Goal: Download file/media

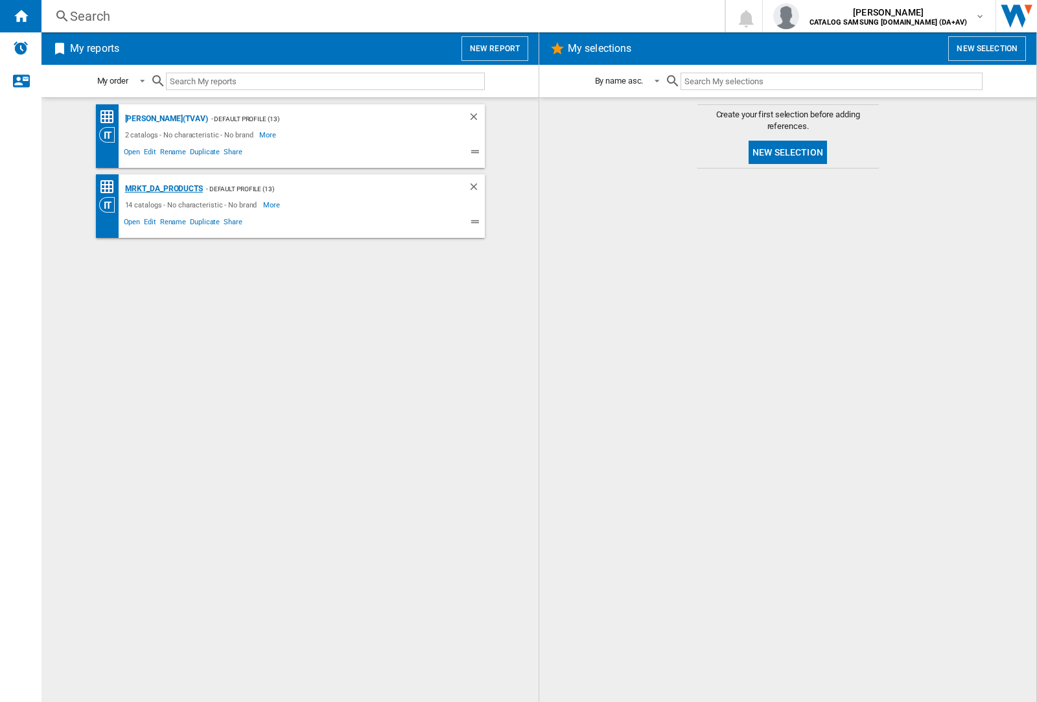
click at [163, 189] on div "MRKT_DA_PRODUCTS" at bounding box center [162, 189] width 81 height 16
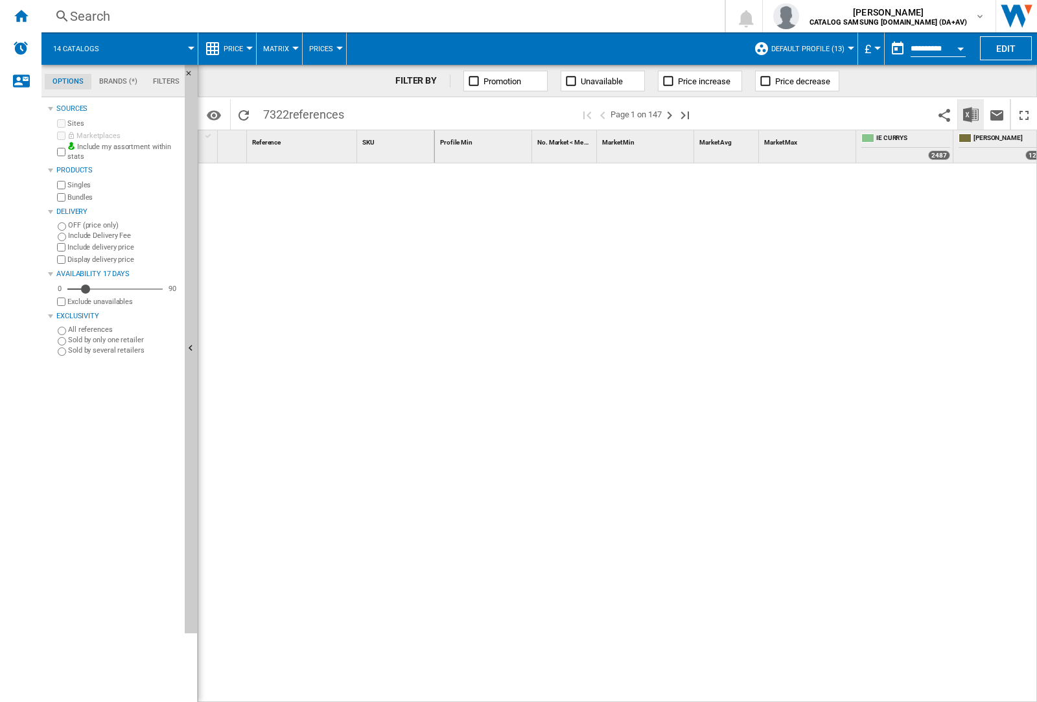
click at [971, 113] on img "Download in Excel" at bounding box center [972, 115] width 16 height 16
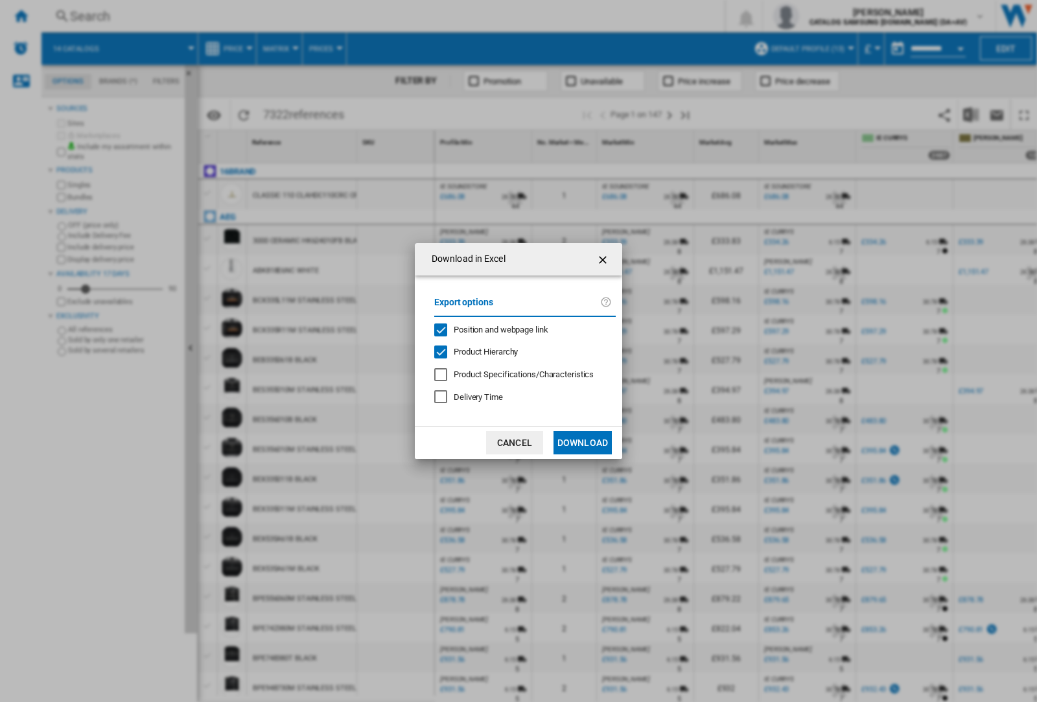
click at [493, 329] on span "Position and webpage link" at bounding box center [501, 330] width 95 height 10
click at [583, 443] on button "Download" at bounding box center [583, 442] width 58 height 23
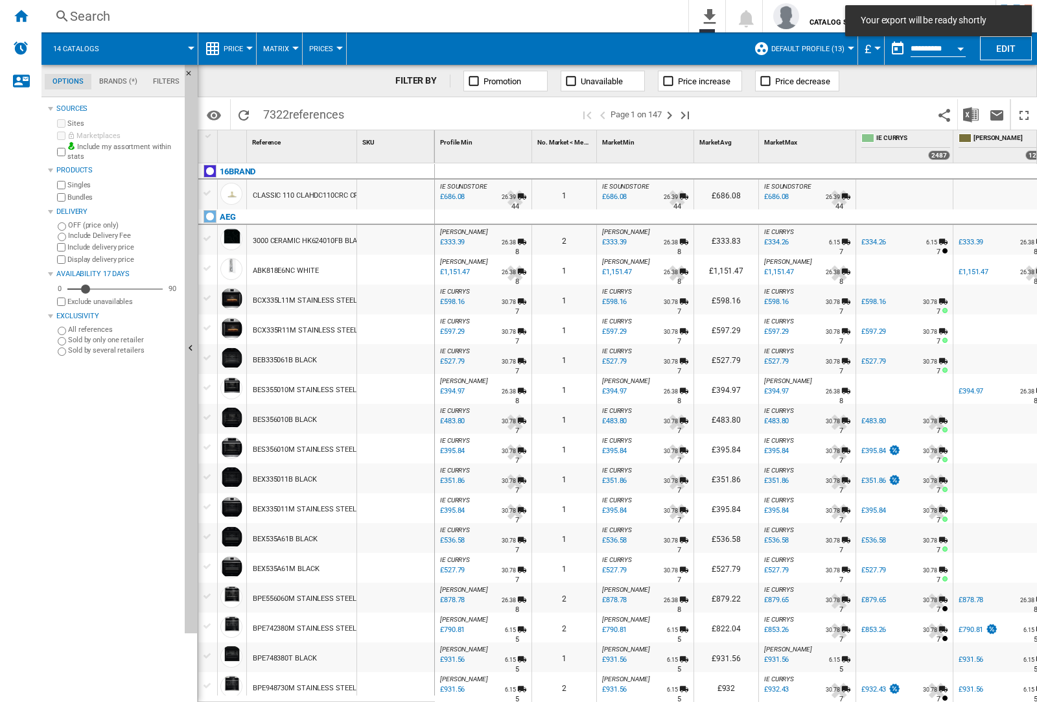
click at [401, 297] on div at bounding box center [395, 300] width 77 height 30
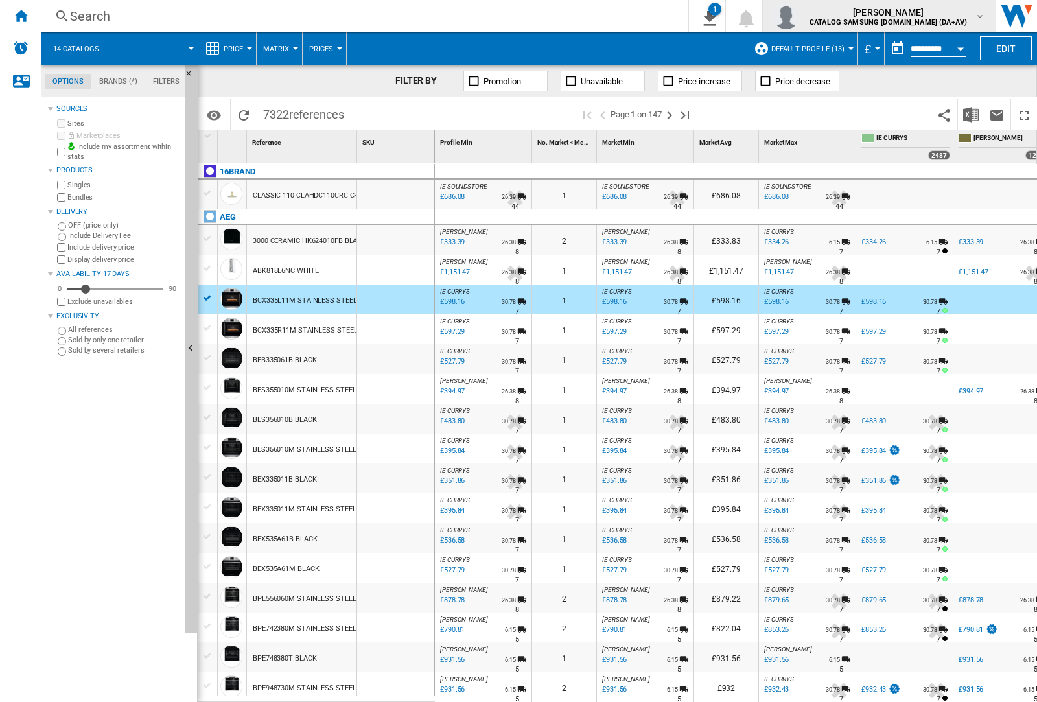
click at [799, 16] on img "button" at bounding box center [787, 16] width 26 height 26
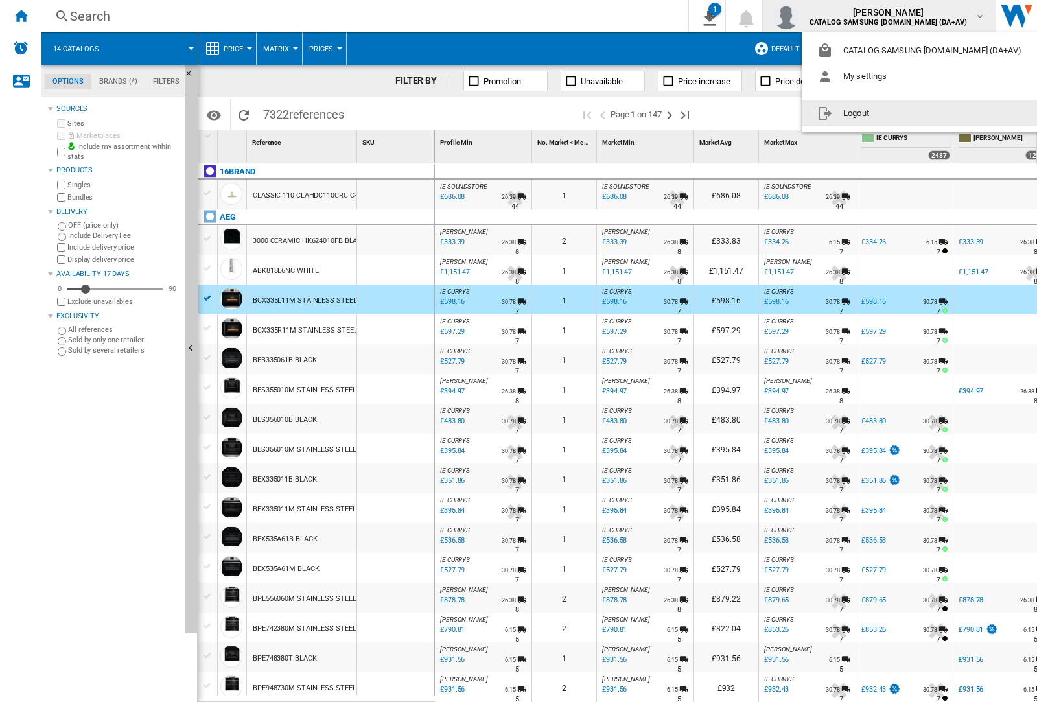
click at [902, 113] on button "Logout" at bounding box center [922, 114] width 241 height 26
